Goal: Task Accomplishment & Management: Complete application form

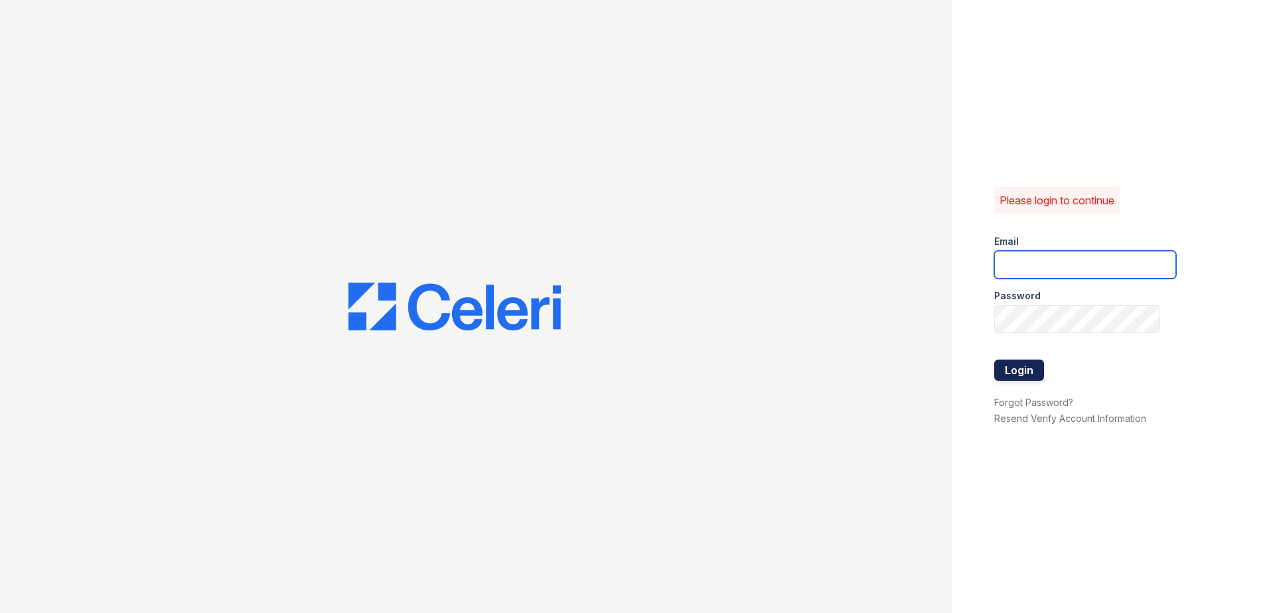
type input "[EMAIL_ADDRESS][DOMAIN_NAME]"
click at [1024, 366] on button "Login" at bounding box center [1019, 370] width 50 height 21
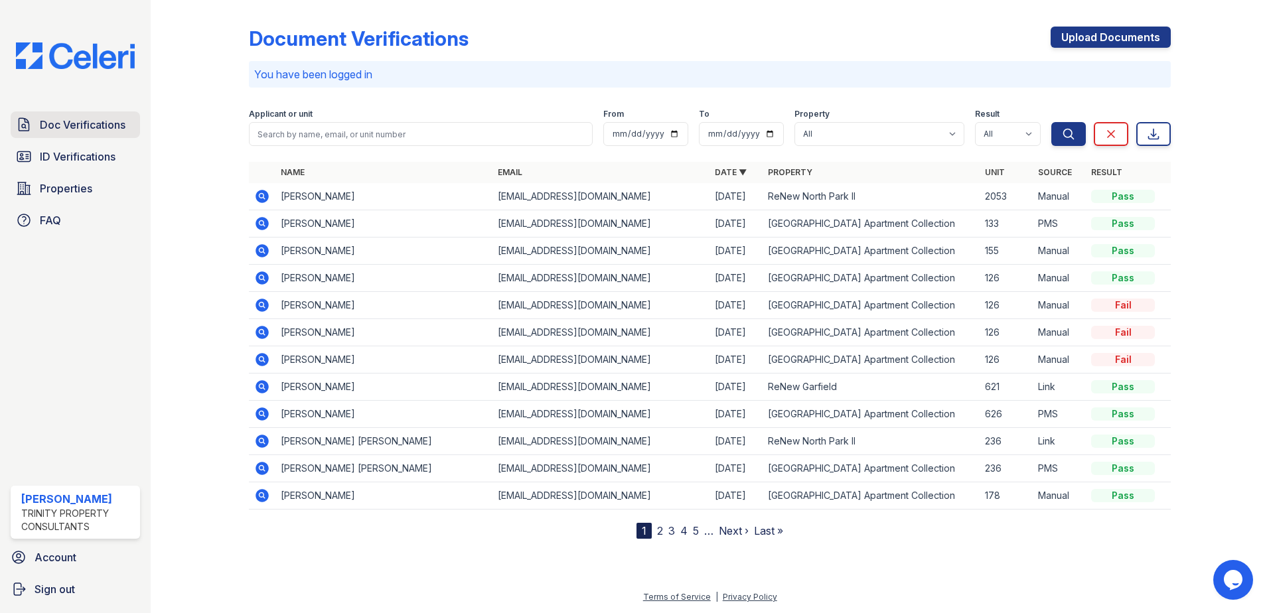
click at [89, 127] on span "Doc Verifications" at bounding box center [83, 125] width 86 height 16
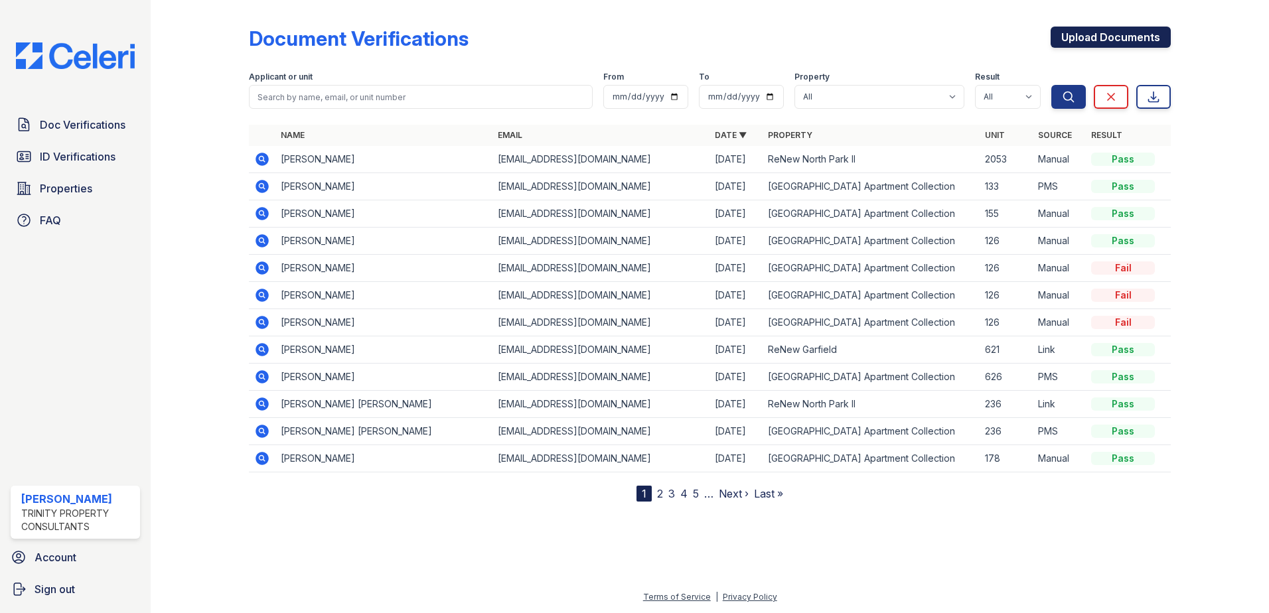
click at [1074, 42] on link "Upload Documents" at bounding box center [1110, 37] width 120 height 21
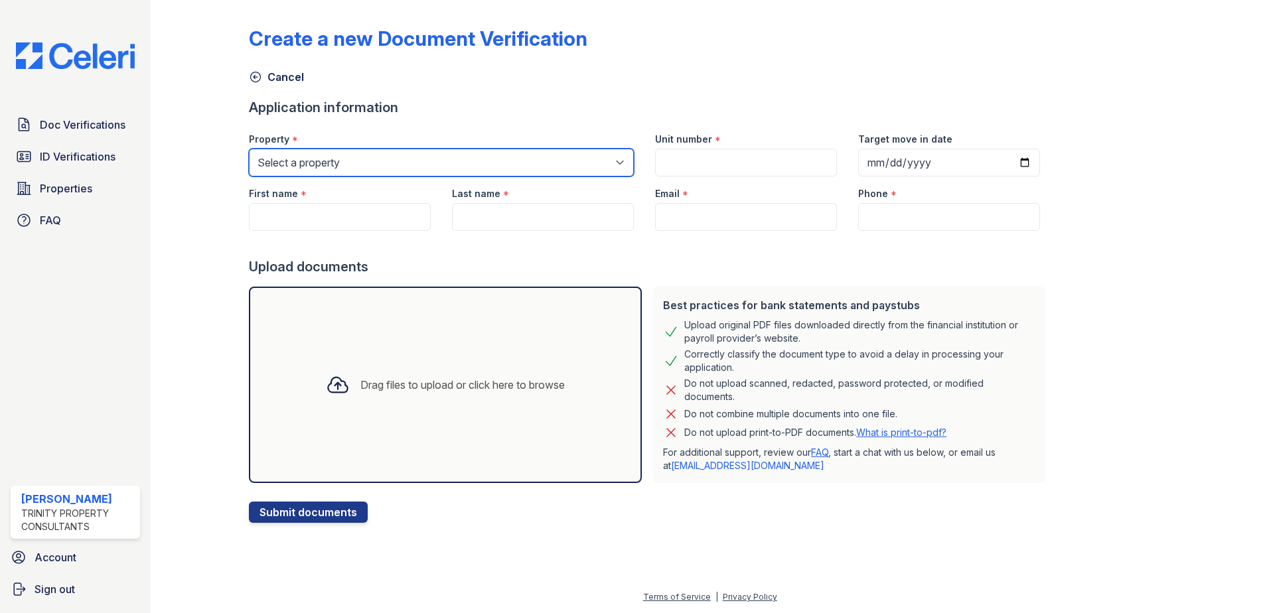
drag, startPoint x: 407, startPoint y: 165, endPoint x: 396, endPoint y: 176, distance: 15.5
click at [407, 165] on select "Select a property ReNew [GEOGRAPHIC_DATA] Apartment Collection [GEOGRAPHIC_DATA]" at bounding box center [441, 163] width 385 height 28
click at [249, 149] on select "Select a property ReNew [GEOGRAPHIC_DATA] Apartment Collection [GEOGRAPHIC_DATA]" at bounding box center [441, 163] width 385 height 28
click at [338, 167] on select "Select a property ReNew [GEOGRAPHIC_DATA] Apartment Collection [GEOGRAPHIC_DATA]" at bounding box center [441, 163] width 385 height 28
select select "63"
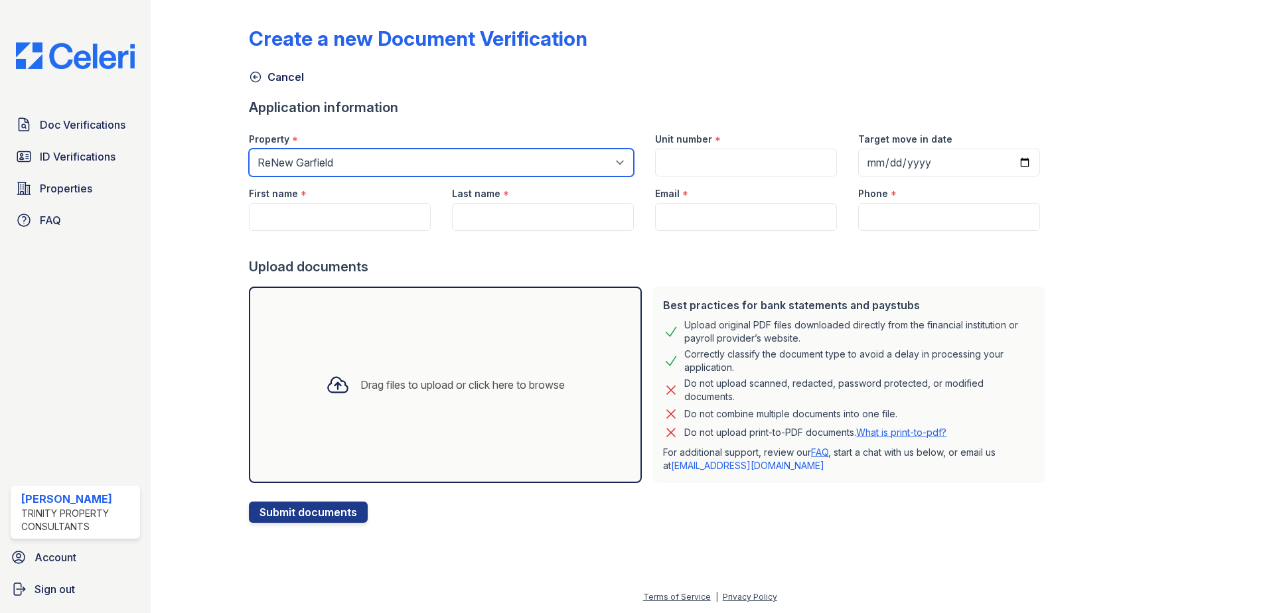
click at [249, 149] on select "Select a property ReNew [GEOGRAPHIC_DATA] Apartment Collection [GEOGRAPHIC_DATA]" at bounding box center [441, 163] width 385 height 28
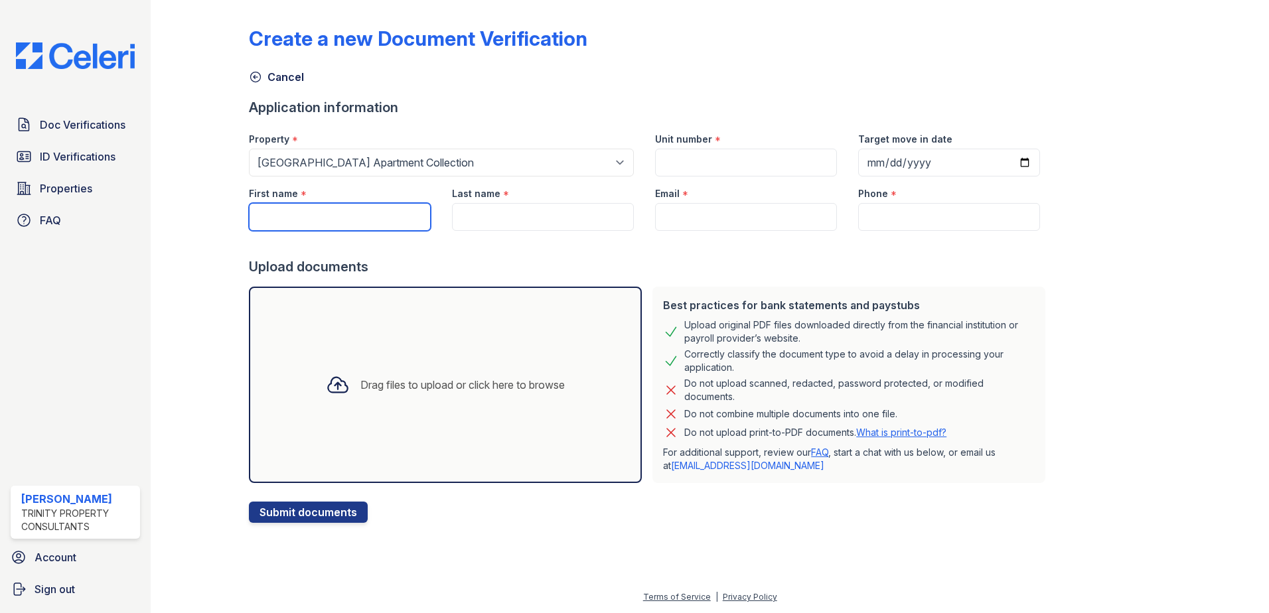
click at [326, 218] on input "First name" at bounding box center [340, 217] width 182 height 28
type input "[PERSON_NAME]"
type input "[EMAIL_ADDRESS][DOMAIN_NAME]"
type input "4322244547"
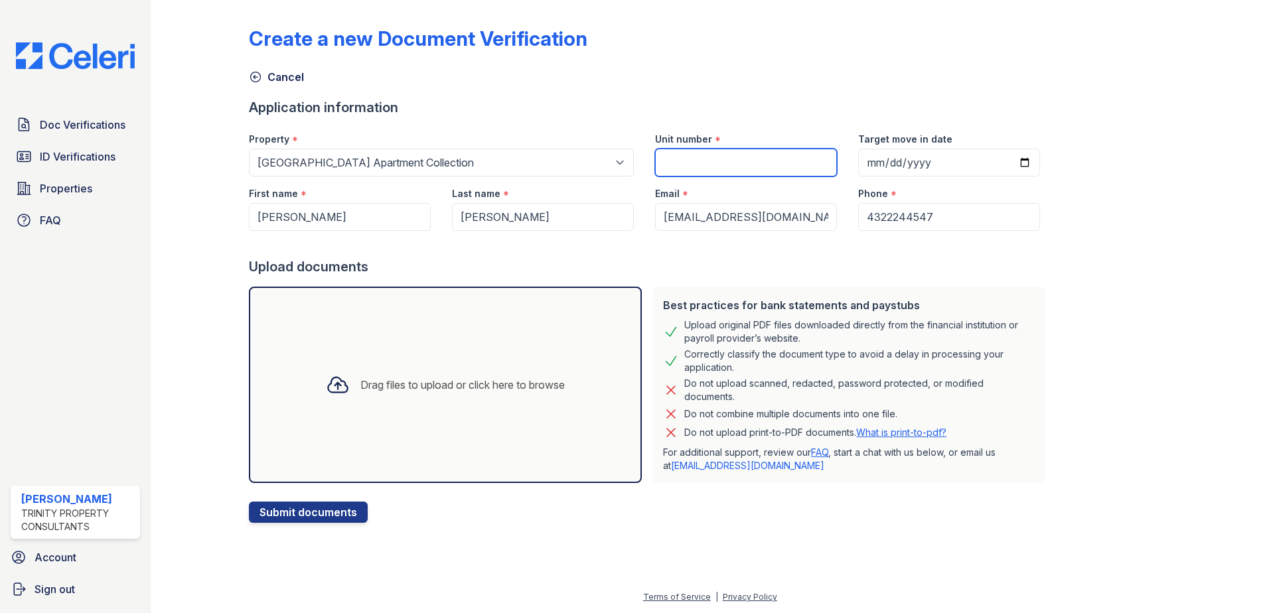
click at [683, 169] on input "Unit number" at bounding box center [746, 163] width 182 height 28
type input "811"
click at [431, 425] on div "Drag files to upload or click here to browse" at bounding box center [445, 385] width 393 height 196
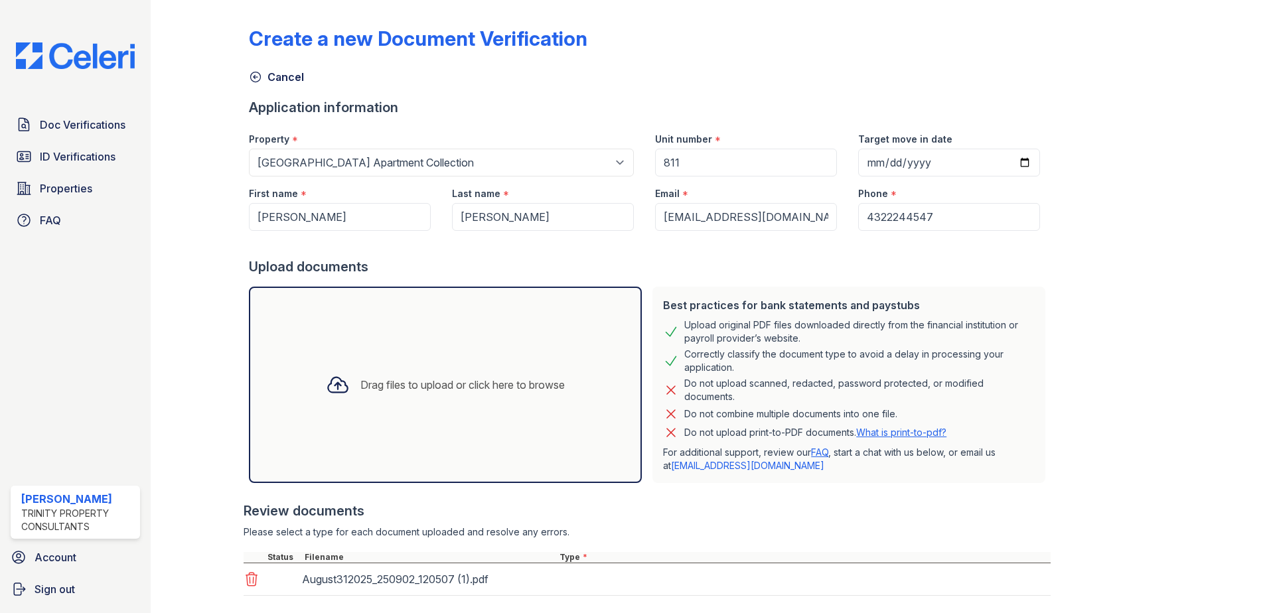
scroll to position [76, 0]
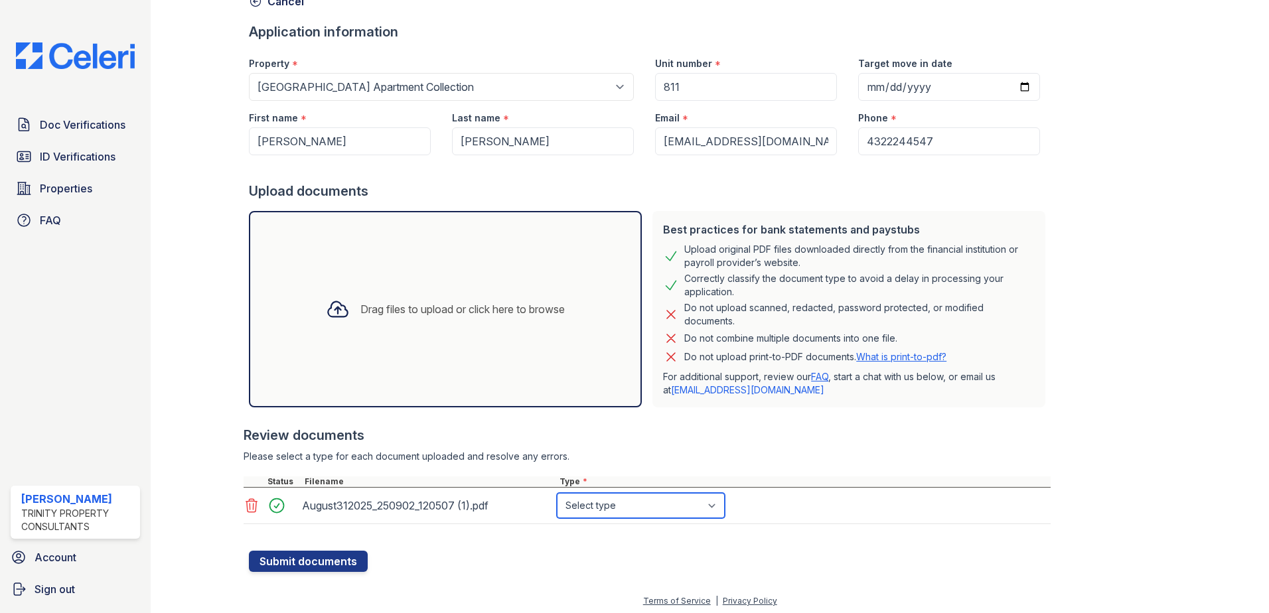
click at [615, 510] on select "Select type Paystub Bank Statement Offer Letter Tax Documents Benefit Award Let…" at bounding box center [641, 505] width 168 height 25
select select "offer_letter"
click at [557, 493] on select "Select type Paystub Bank Statement Offer Letter Tax Documents Benefit Award Let…" at bounding box center [641, 505] width 168 height 25
click at [340, 559] on button "Submit documents" at bounding box center [308, 561] width 119 height 21
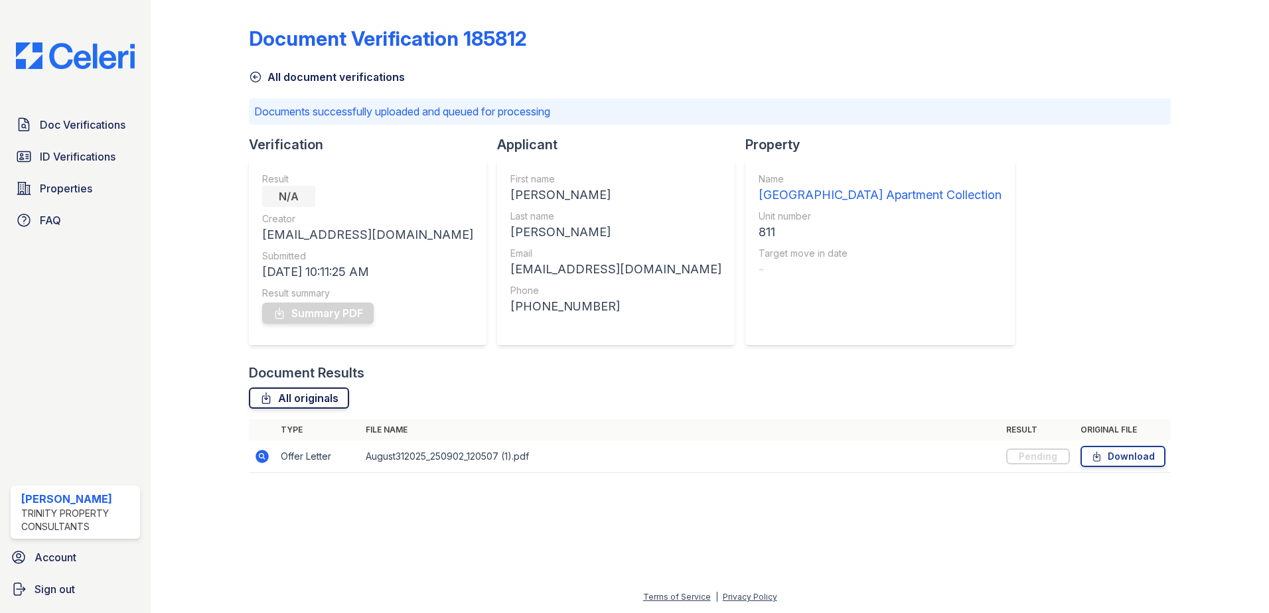
click at [295, 397] on link "All originals" at bounding box center [299, 398] width 100 height 21
click at [346, 318] on link "Summary PDF" at bounding box center [317, 313] width 111 height 21
